Goal: Task Accomplishment & Management: Manage account settings

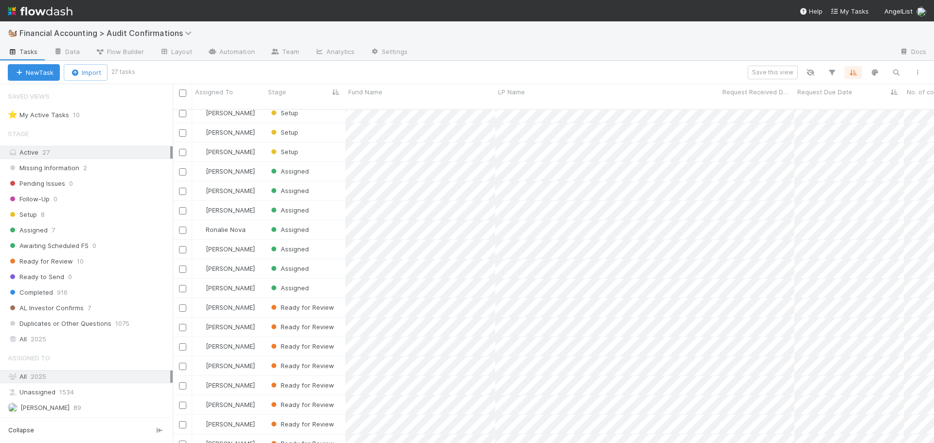
scroll to position [191, 0]
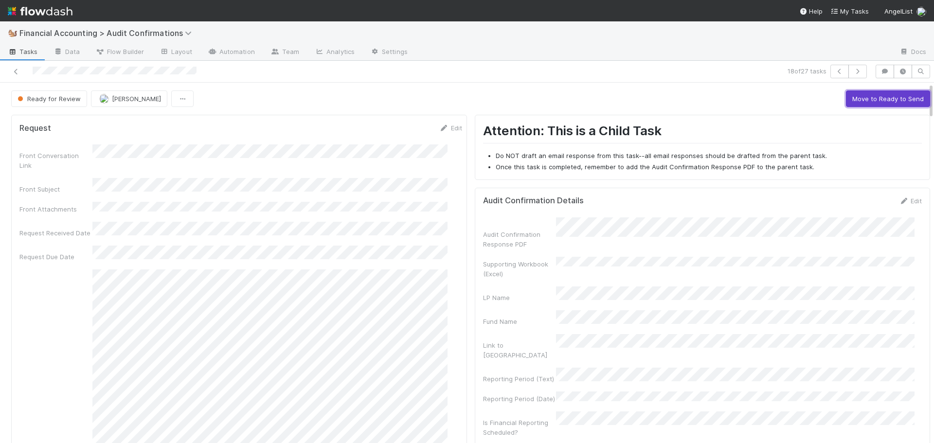
click at [873, 95] on button "Move to Ready to Send" at bounding box center [888, 99] width 84 height 17
click at [857, 95] on button "Move to Completed" at bounding box center [893, 99] width 73 height 17
click at [85, 103] on img "button" at bounding box center [84, 99] width 10 height 10
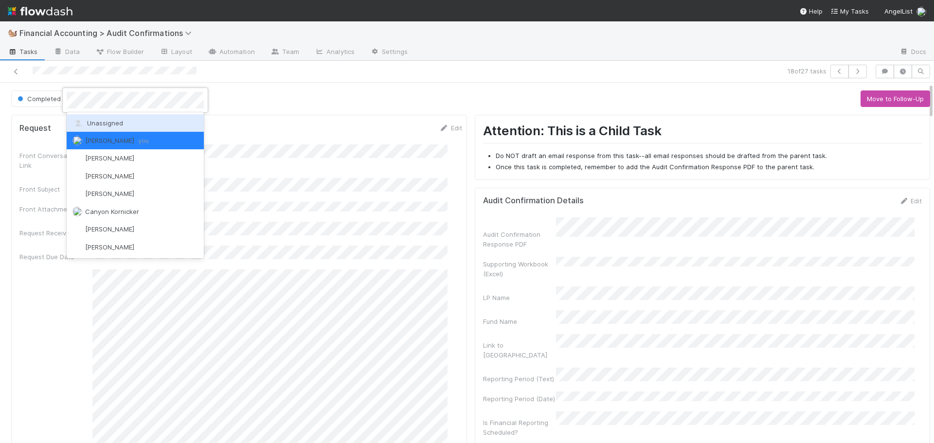
click at [104, 124] on span "Unassigned" at bounding box center [98, 123] width 51 height 8
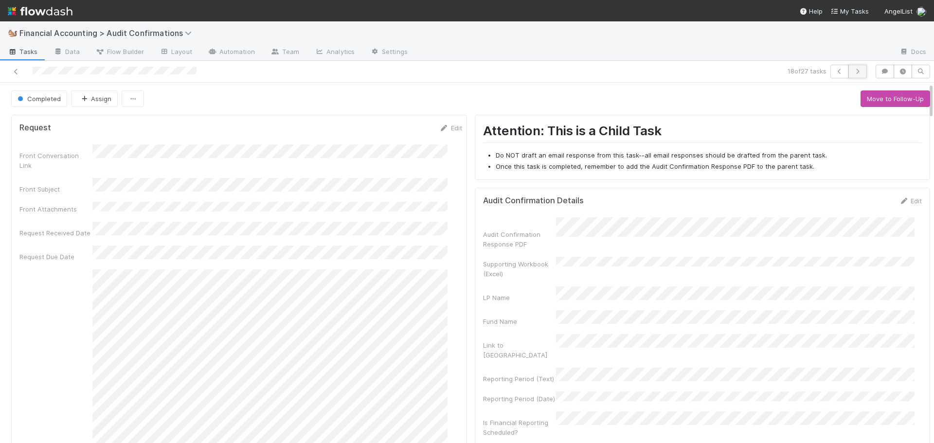
click at [854, 69] on icon "button" at bounding box center [858, 72] width 10 height 6
click at [882, 98] on button "Move to Ready to Send" at bounding box center [888, 99] width 84 height 17
click at [872, 97] on button "Move to Completed" at bounding box center [893, 99] width 73 height 17
click at [95, 96] on img "button" at bounding box center [96, 99] width 10 height 10
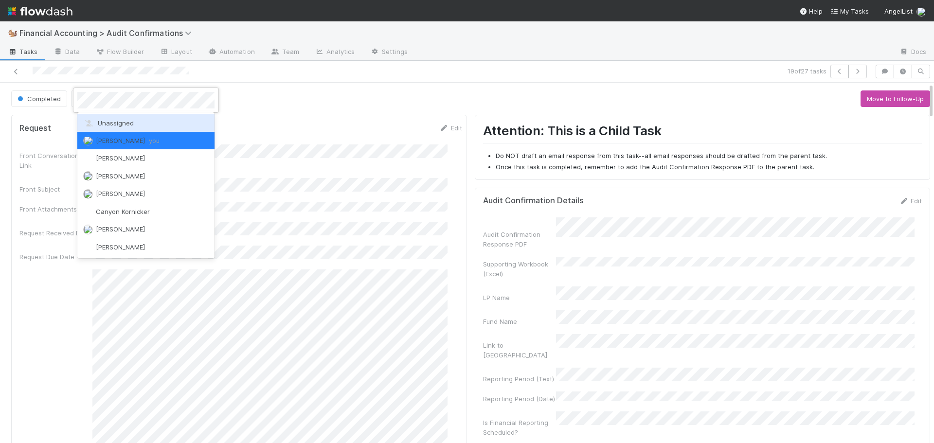
click at [108, 128] on div "Unassigned" at bounding box center [145, 123] width 137 height 18
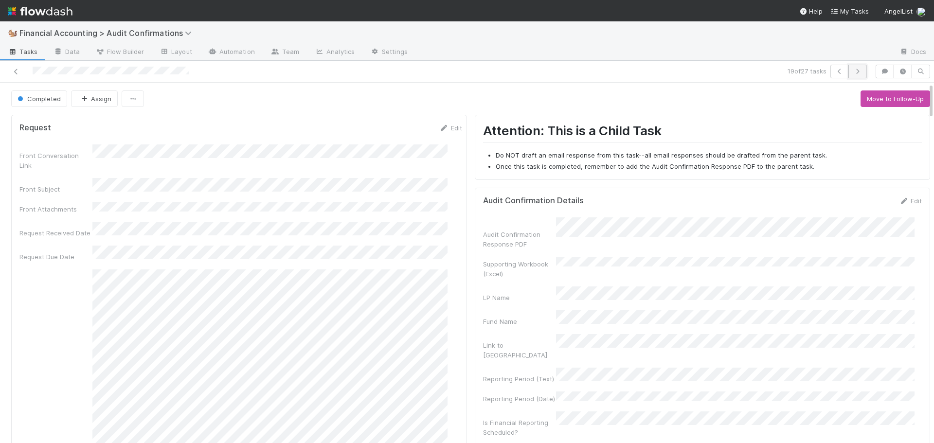
click at [853, 70] on icon "button" at bounding box center [858, 72] width 10 height 6
click at [868, 98] on button "Move to Ready to Send" at bounding box center [888, 99] width 84 height 17
click at [862, 100] on button "Move to Completed" at bounding box center [893, 99] width 73 height 17
click at [121, 96] on span "[PERSON_NAME]" at bounding box center [127, 99] width 49 height 8
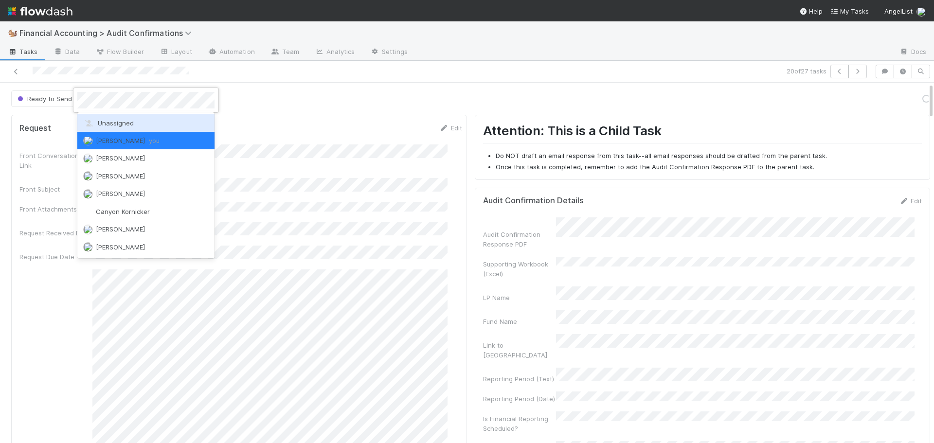
click at [128, 119] on span "Unassigned" at bounding box center [108, 123] width 51 height 8
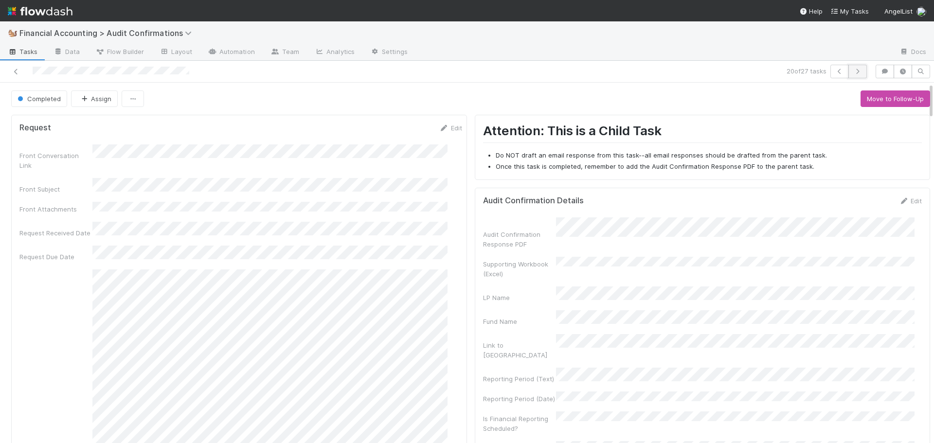
click at [853, 71] on icon "button" at bounding box center [858, 72] width 10 height 6
click at [880, 96] on button "Move to Ready to Send" at bounding box center [888, 99] width 84 height 17
click at [862, 100] on button "Move to Completed" at bounding box center [893, 99] width 73 height 17
click at [127, 104] on button "[PERSON_NAME]" at bounding box center [120, 99] width 76 height 17
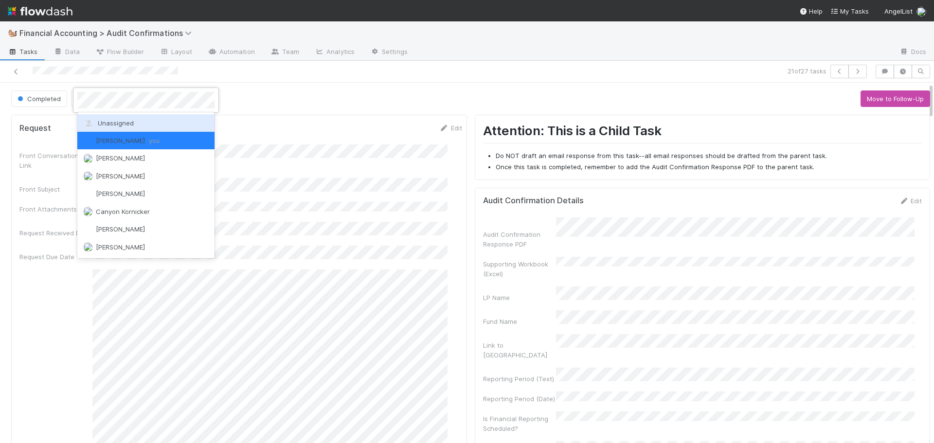
click at [131, 121] on span "Unassigned" at bounding box center [108, 123] width 51 height 8
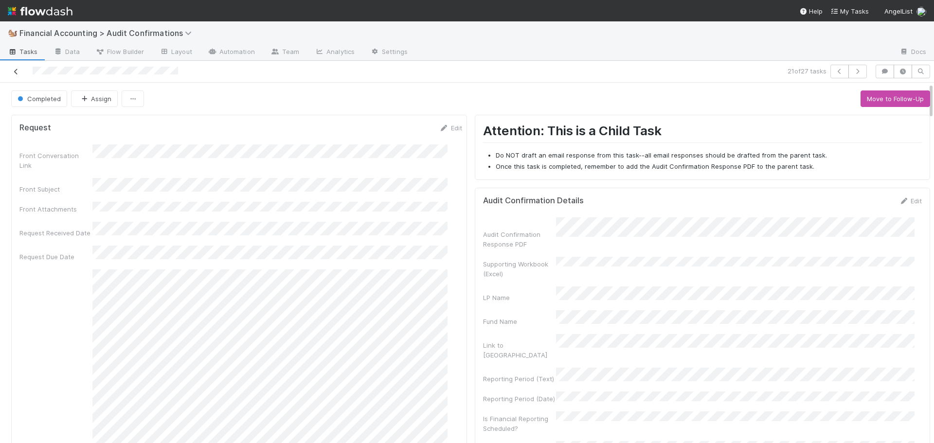
click at [13, 72] on icon at bounding box center [16, 72] width 10 height 6
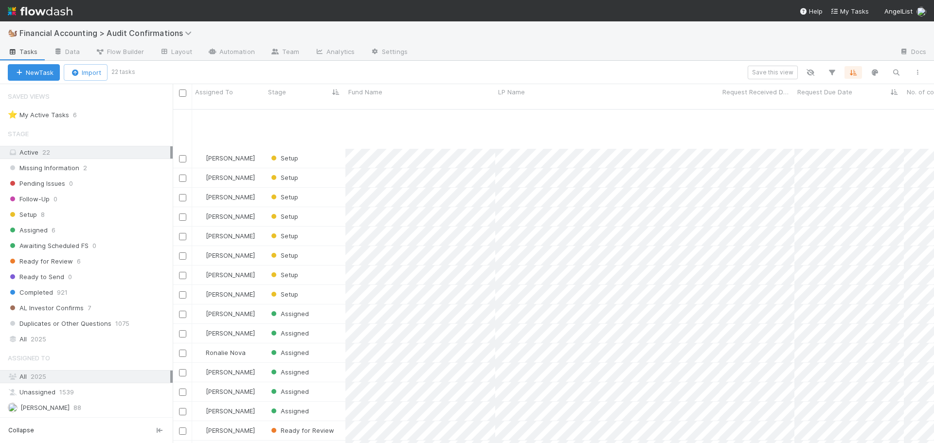
scroll to position [94, 0]
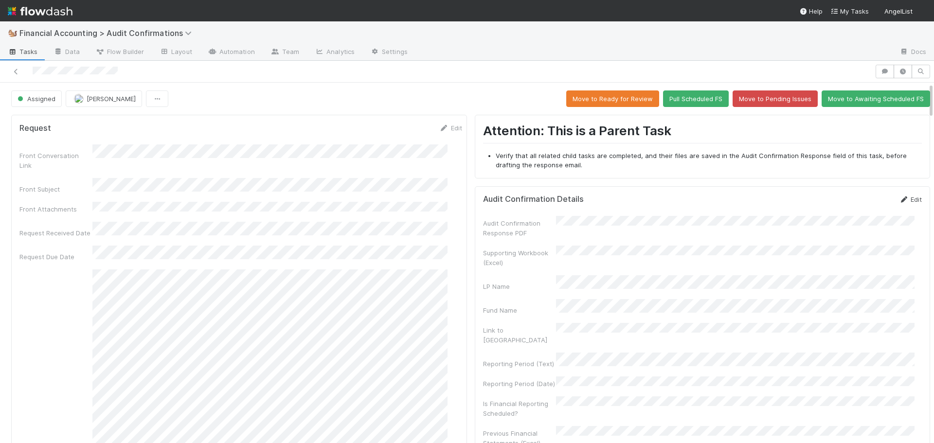
click at [900, 198] on link "Edit" at bounding box center [910, 200] width 23 height 8
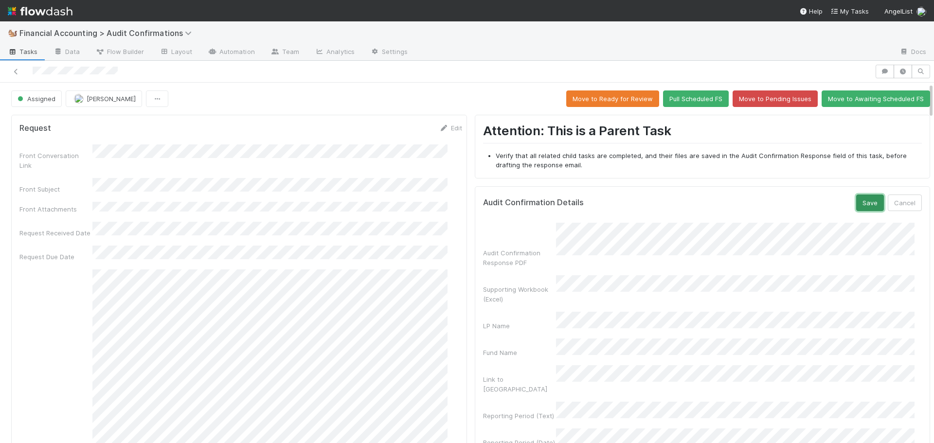
click at [859, 200] on button "Save" at bounding box center [870, 203] width 28 height 17
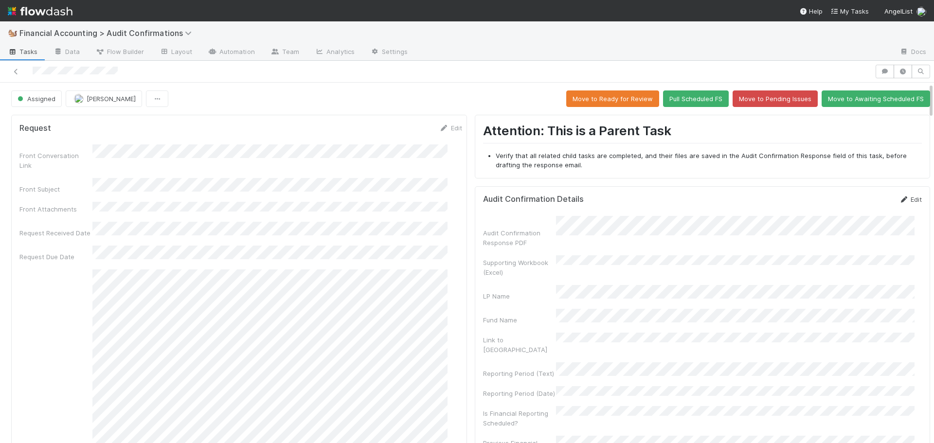
click at [899, 199] on link "Edit" at bounding box center [910, 200] width 23 height 8
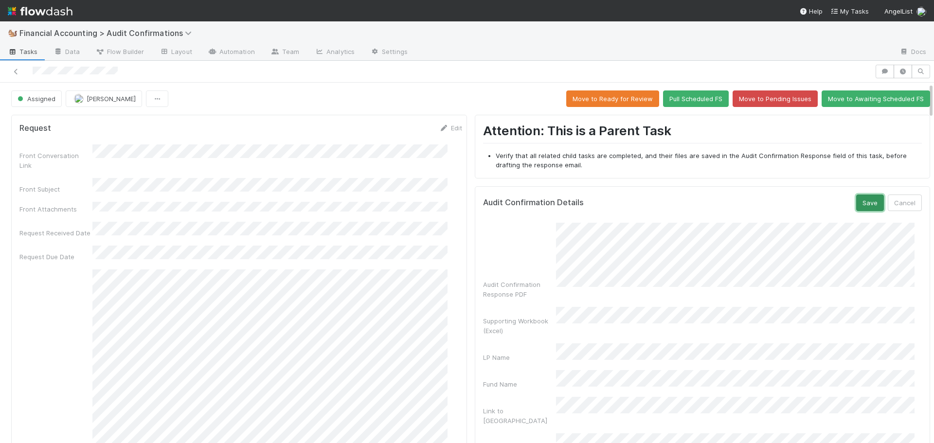
click at [859, 203] on button "Save" at bounding box center [870, 203] width 28 height 17
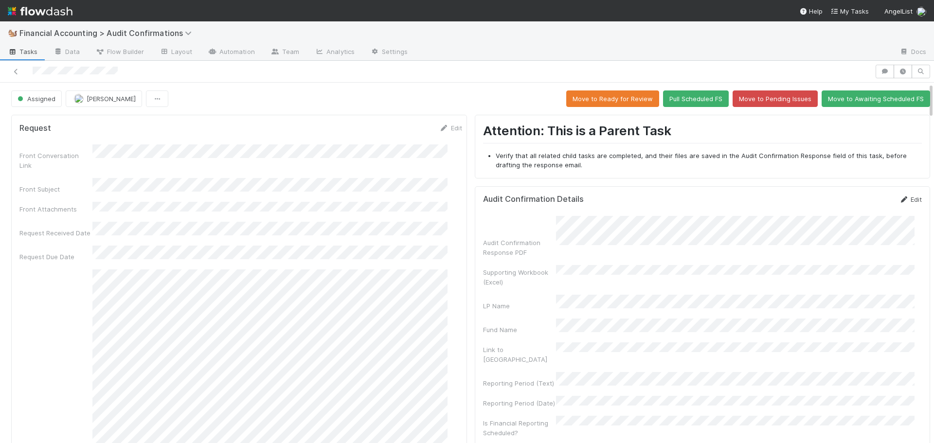
click at [901, 197] on link "Edit" at bounding box center [910, 200] width 23 height 8
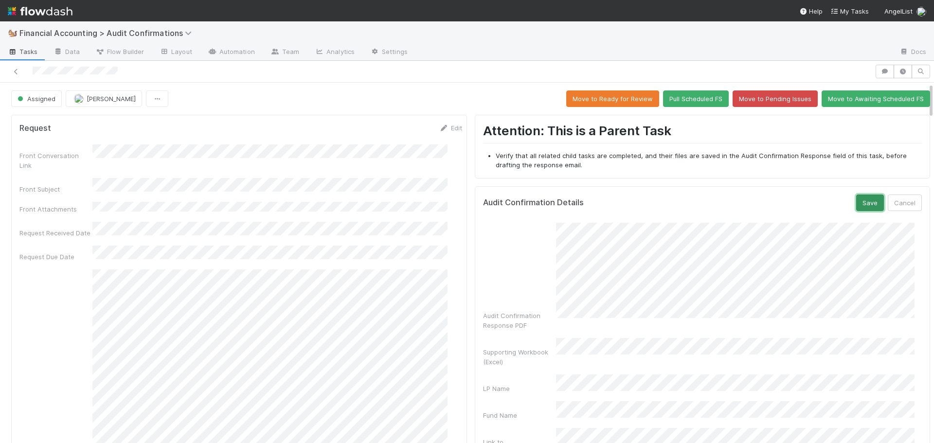
click at [856, 204] on button "Save" at bounding box center [870, 203] width 28 height 17
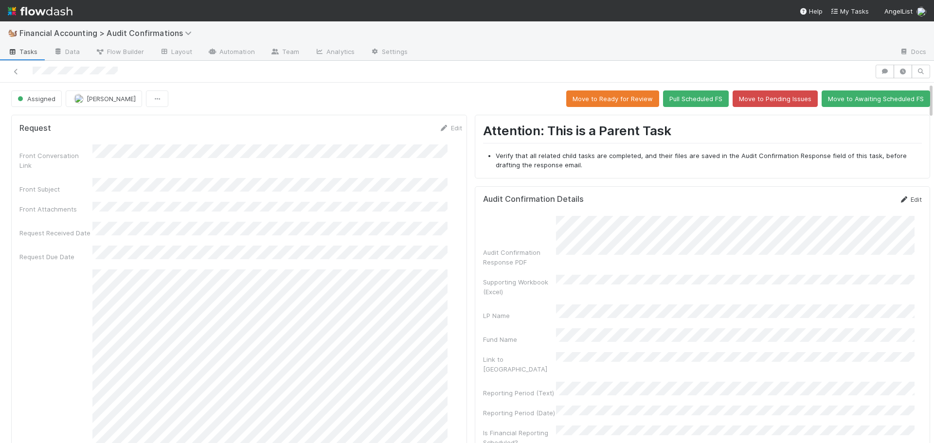
click at [899, 199] on link "Edit" at bounding box center [910, 200] width 23 height 8
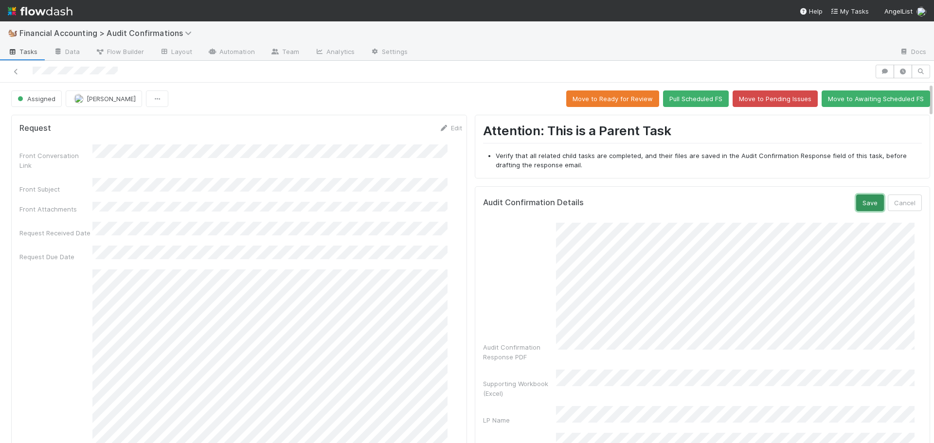
click at [862, 202] on button "Save" at bounding box center [870, 203] width 28 height 17
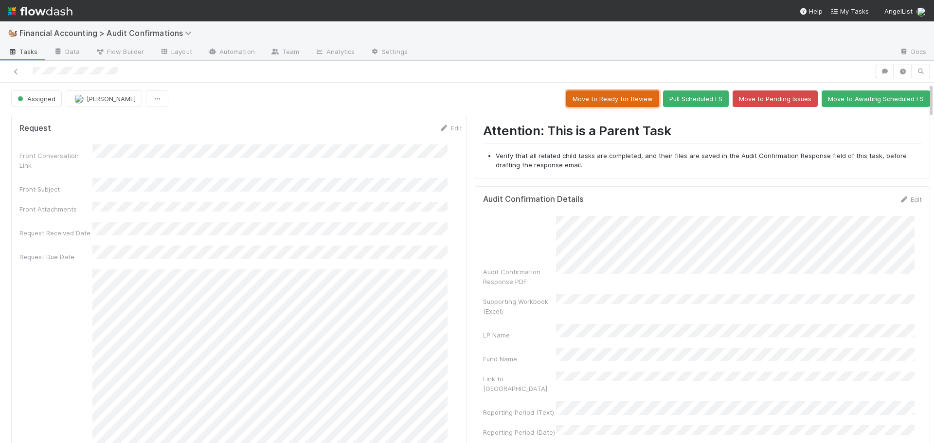
click at [598, 100] on button "Move to Ready for Review" at bounding box center [612, 99] width 93 height 17
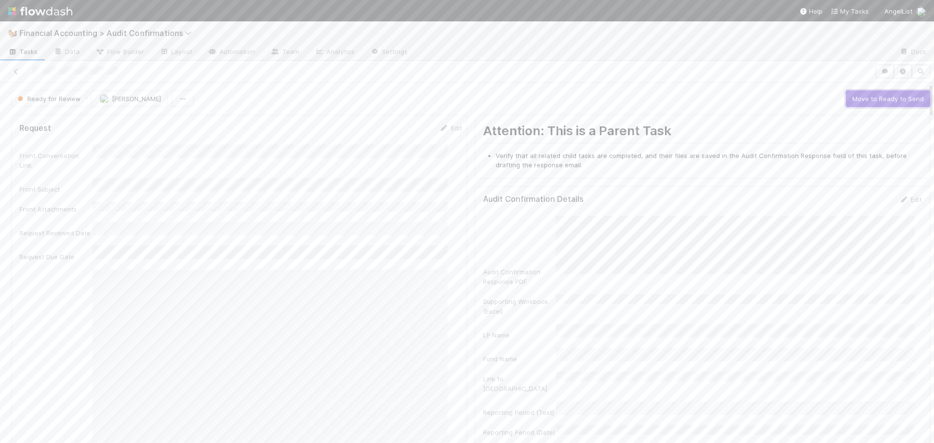
click at [854, 100] on button "Move to Ready to Send" at bounding box center [888, 99] width 84 height 17
click at [796, 91] on button "Draft Response" at bounding box center [823, 99] width 60 height 17
click at [888, 98] on button "Move to Completed" at bounding box center [893, 99] width 73 height 17
click at [103, 99] on span "[PERSON_NAME]" at bounding box center [127, 99] width 49 height 8
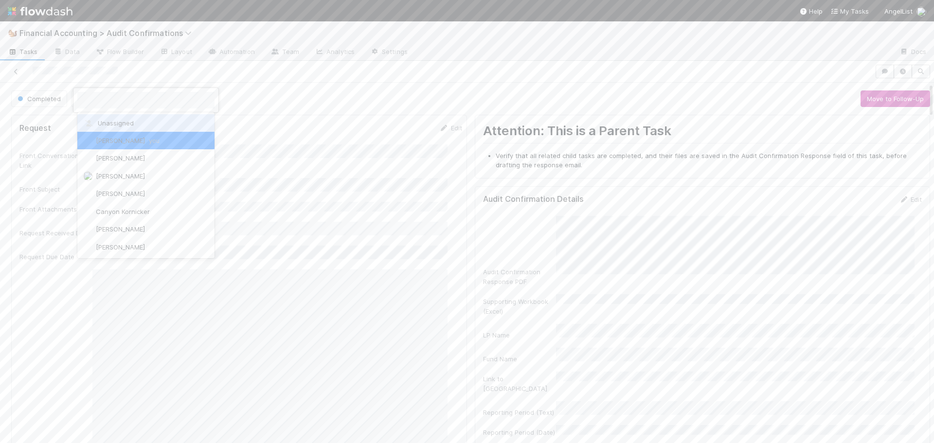
click at [115, 121] on span "Unassigned" at bounding box center [108, 123] width 51 height 8
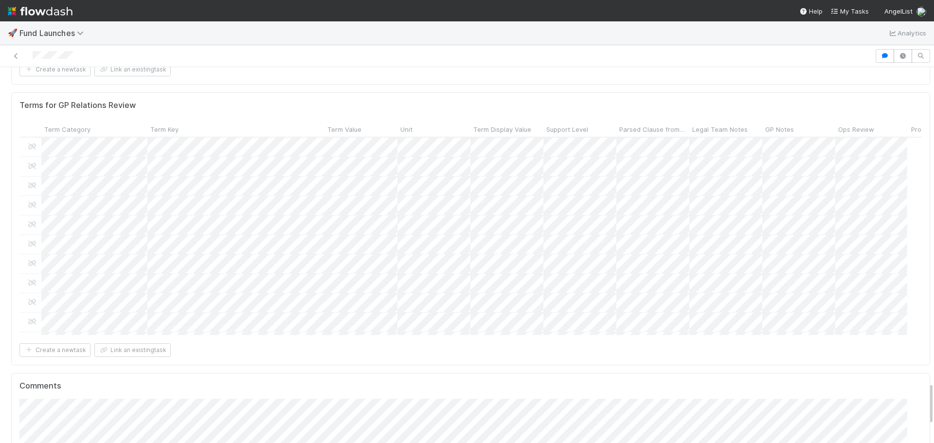
scroll to position [2822, 0]
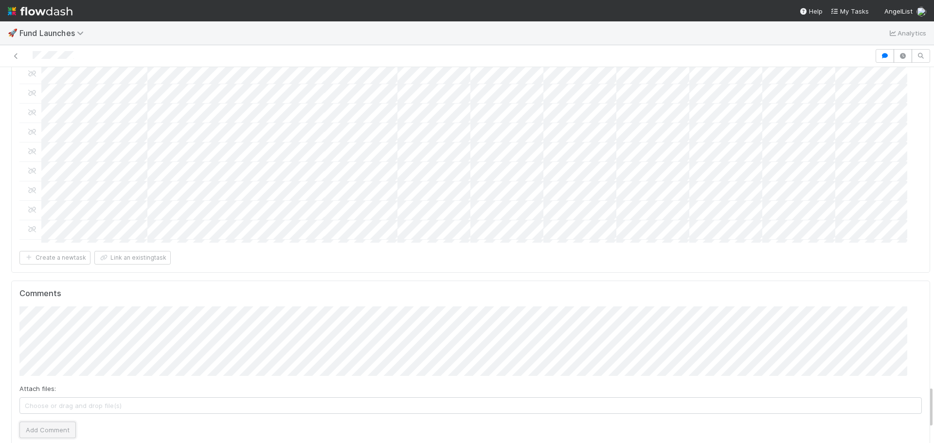
click at [35, 422] on button "Add Comment" at bounding box center [47, 430] width 56 height 17
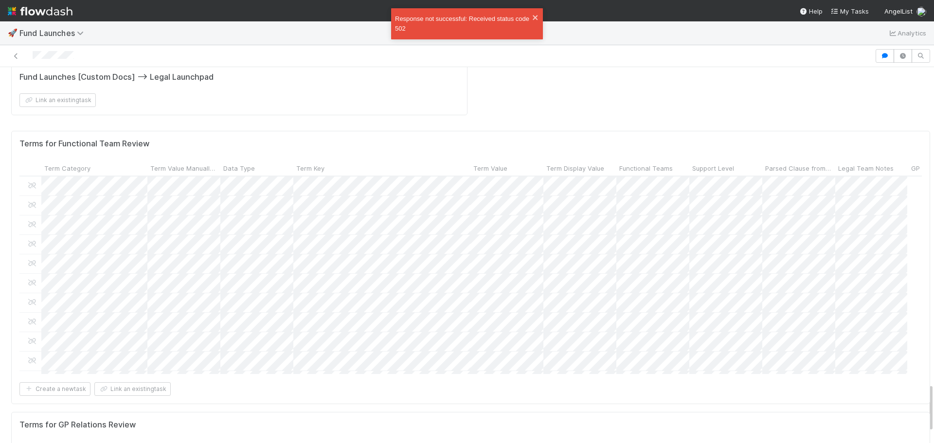
scroll to position [190, 881]
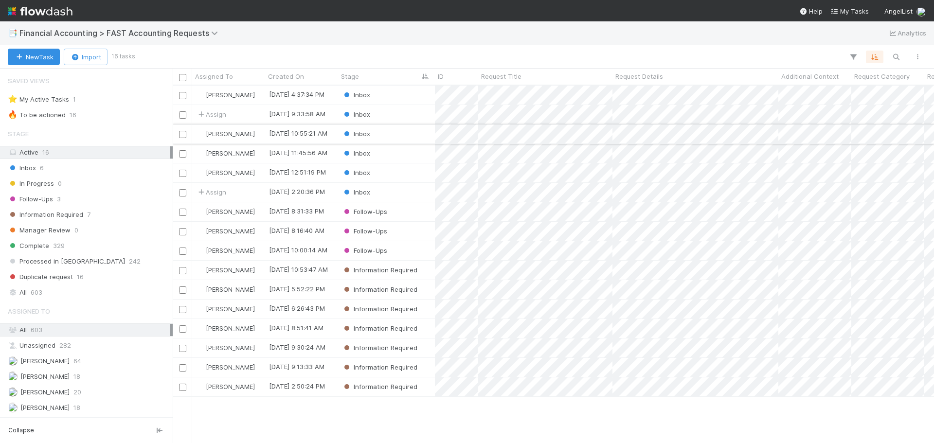
scroll to position [350, 754]
click at [414, 152] on div "Inbox" at bounding box center [386, 153] width 97 height 19
